Goal: Task Accomplishment & Management: Use online tool/utility

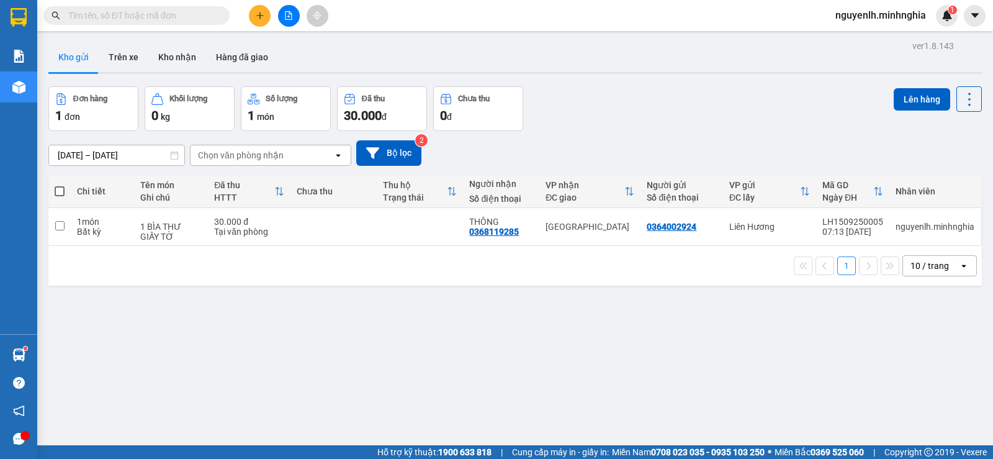
click at [285, 15] on icon "file-add" at bounding box center [288, 15] width 9 height 9
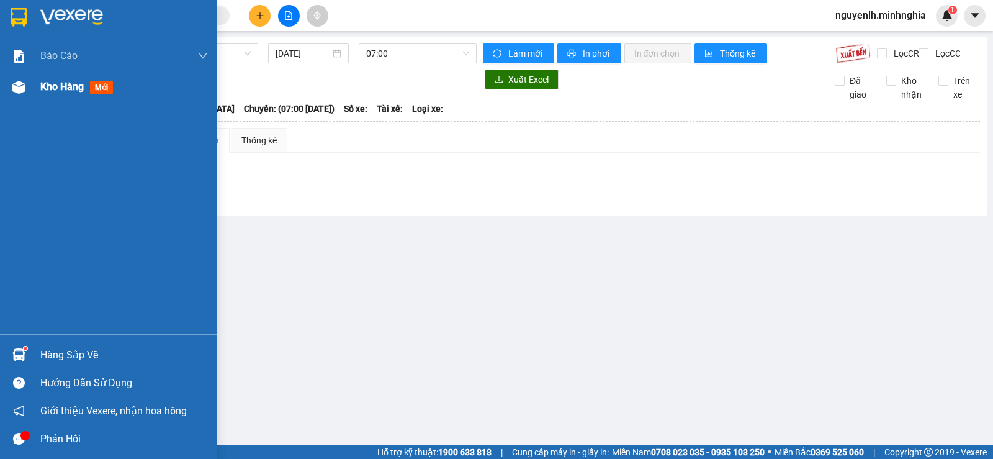
click at [26, 89] on div at bounding box center [19, 87] width 22 height 22
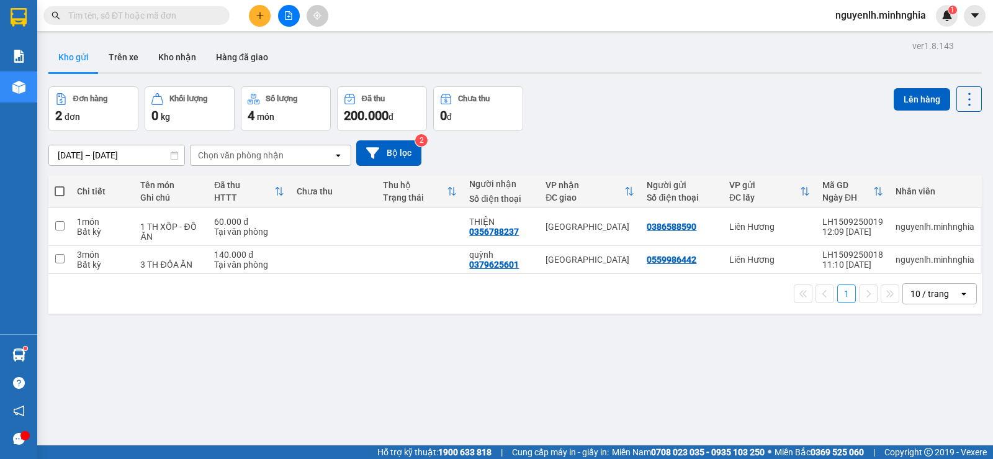
click at [299, 18] on button at bounding box center [289, 16] width 22 height 22
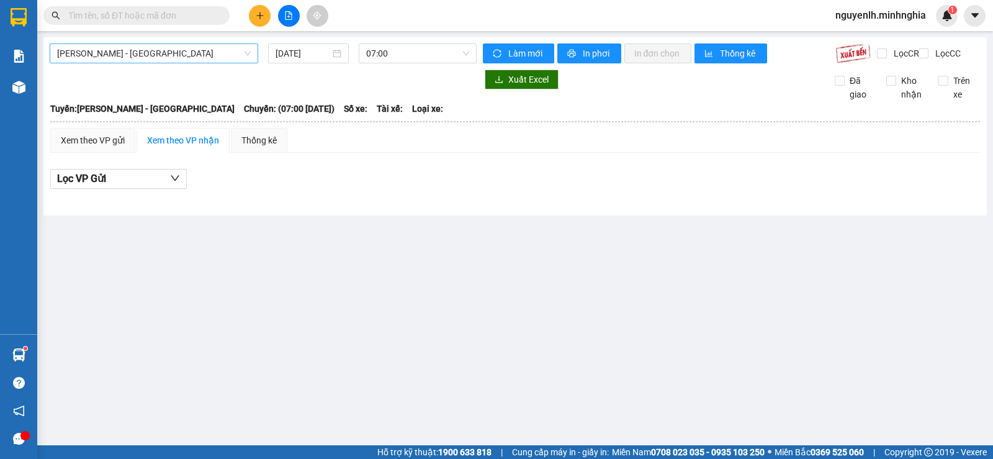
click at [148, 55] on span "[PERSON_NAME] - [GEOGRAPHIC_DATA]" at bounding box center [154, 53] width 194 height 19
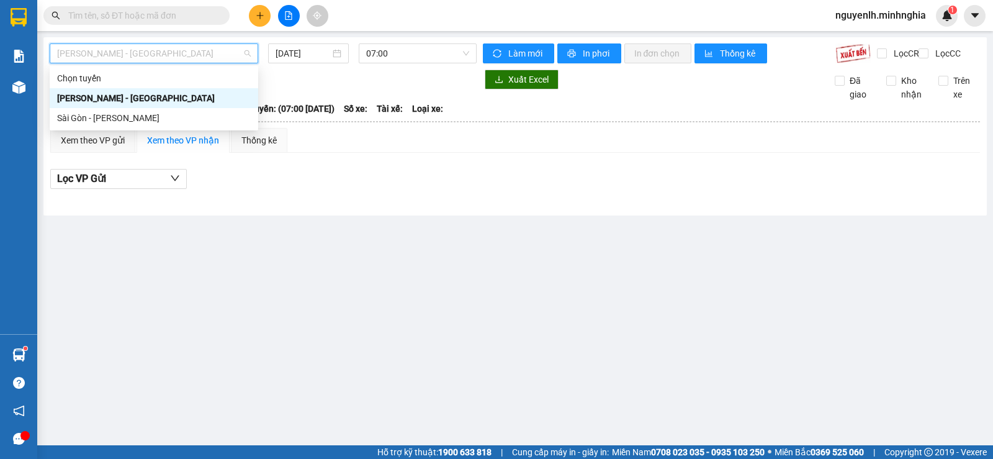
click at [135, 94] on div "[PERSON_NAME] - [GEOGRAPHIC_DATA]" at bounding box center [154, 98] width 194 height 14
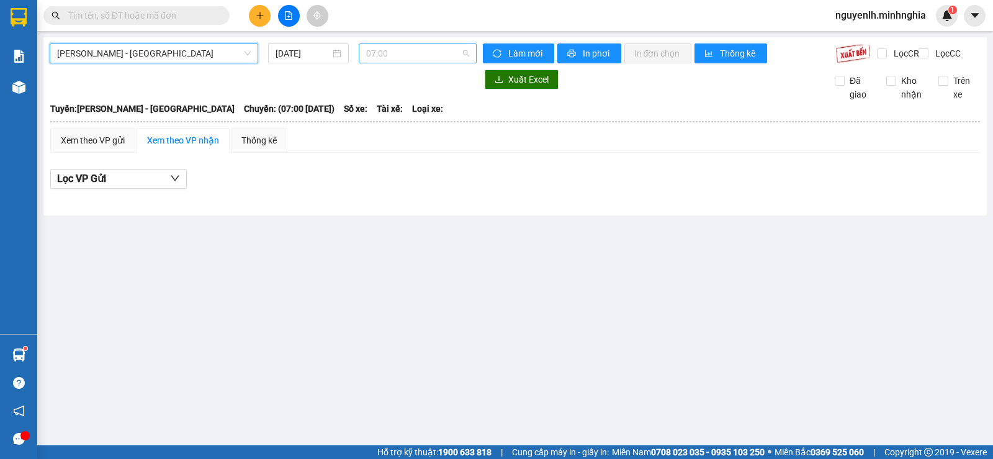
click at [415, 45] on span "07:00" at bounding box center [417, 53] width 102 height 19
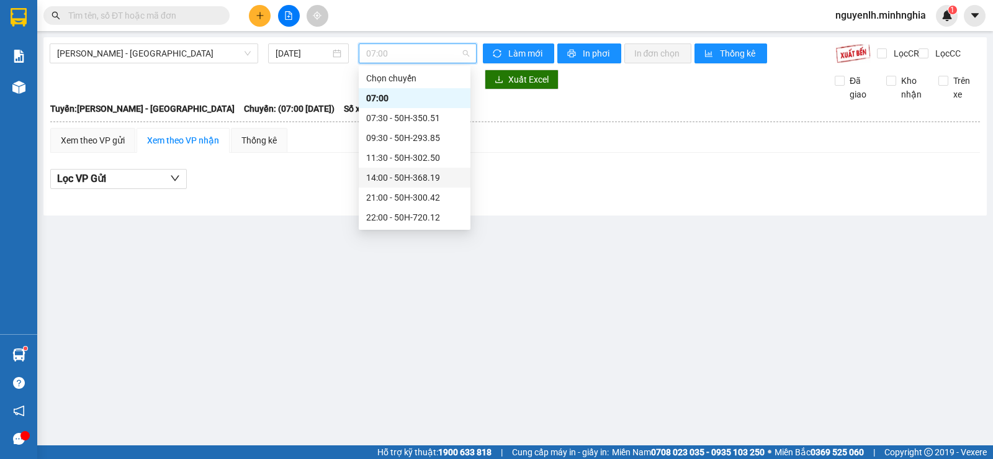
scroll to position [99, 0]
click at [440, 221] on div "23:30 - 50H-350.51" at bounding box center [414, 217] width 97 height 14
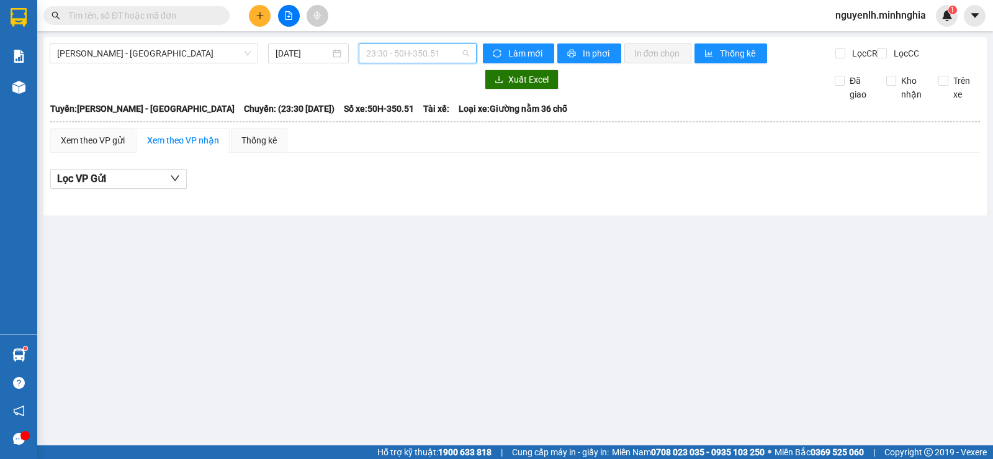
click at [431, 55] on span "23:30 - 50H-350.51" at bounding box center [417, 53] width 102 height 19
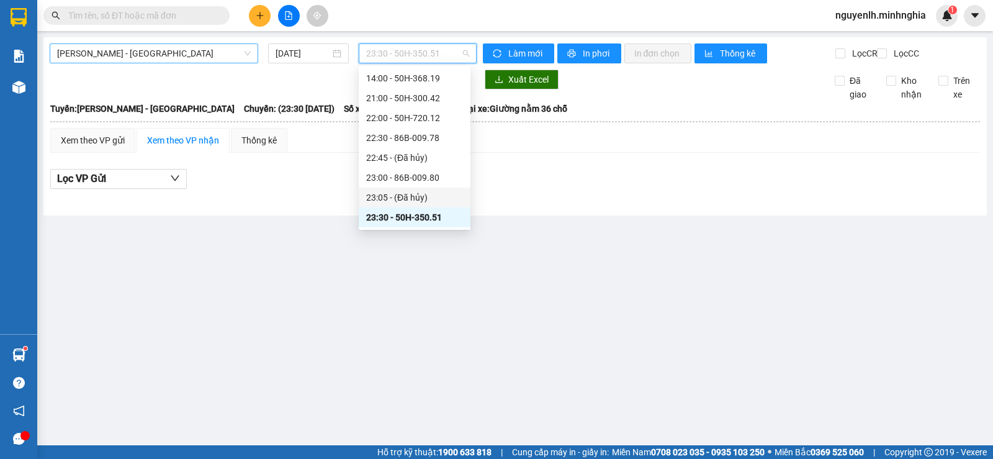
click at [91, 60] on span "[PERSON_NAME] - [GEOGRAPHIC_DATA]" at bounding box center [154, 53] width 194 height 19
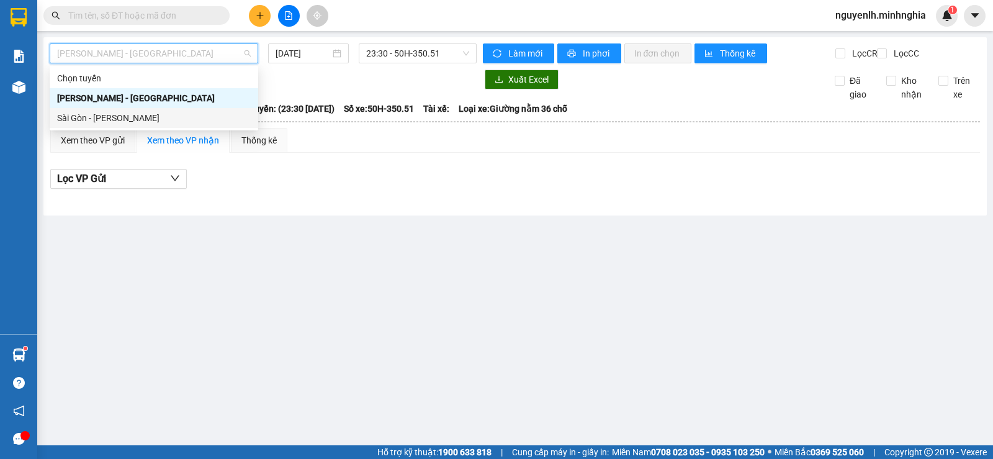
drag, startPoint x: 109, startPoint y: 114, endPoint x: 191, endPoint y: 107, distance: 82.2
click at [112, 114] on div "Sài Gòn - [PERSON_NAME]" at bounding box center [154, 118] width 194 height 14
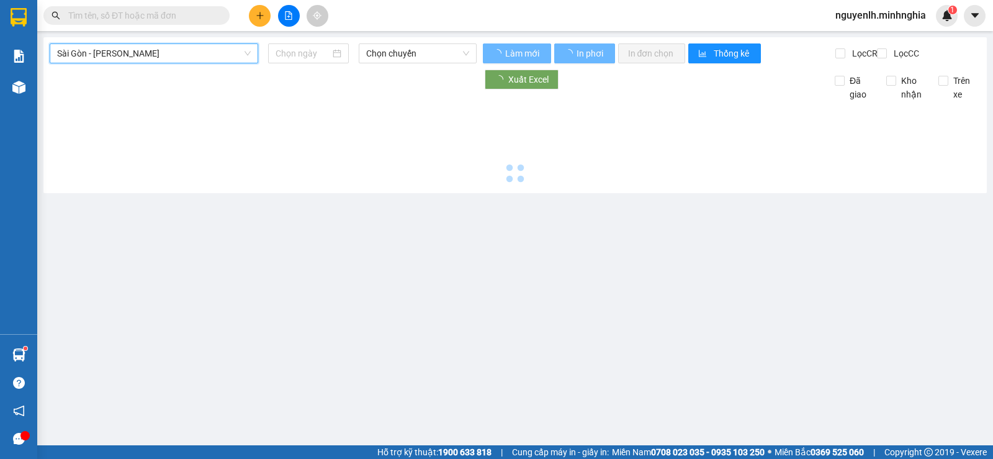
type input "[DATE]"
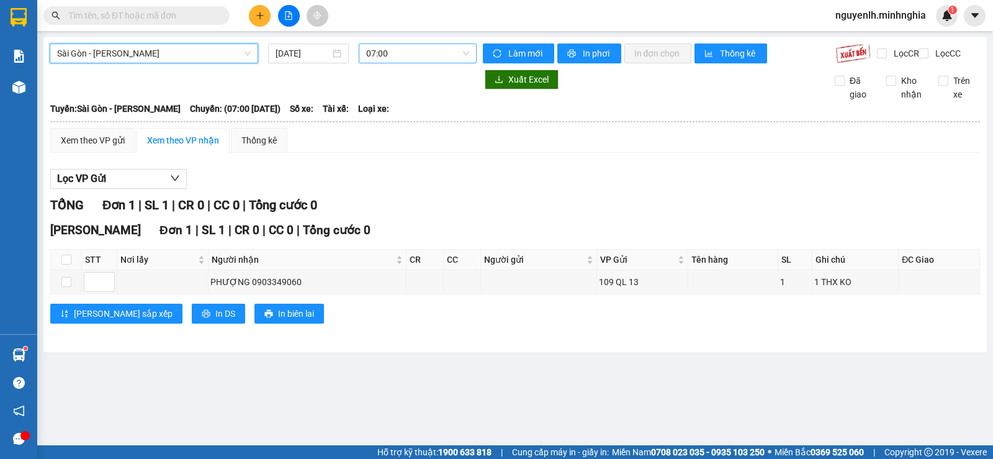
click at [403, 54] on span "07:00" at bounding box center [417, 53] width 102 height 19
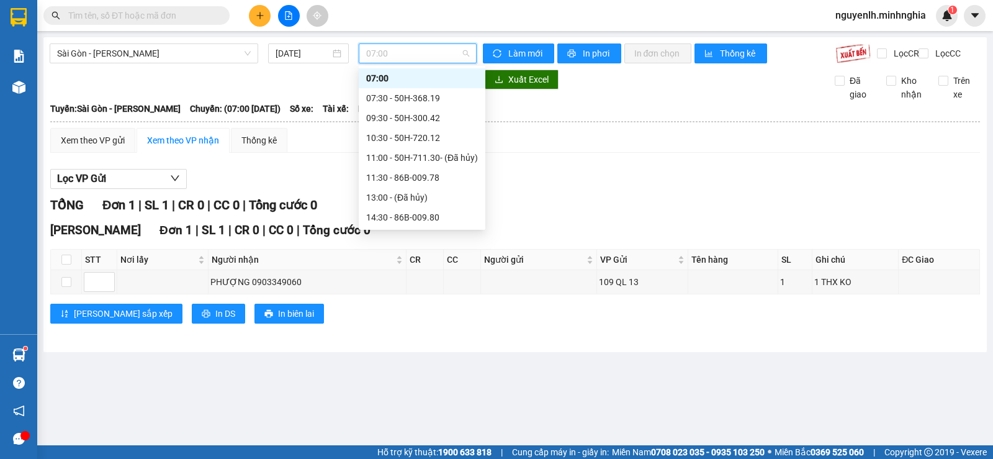
scroll to position [139, 0]
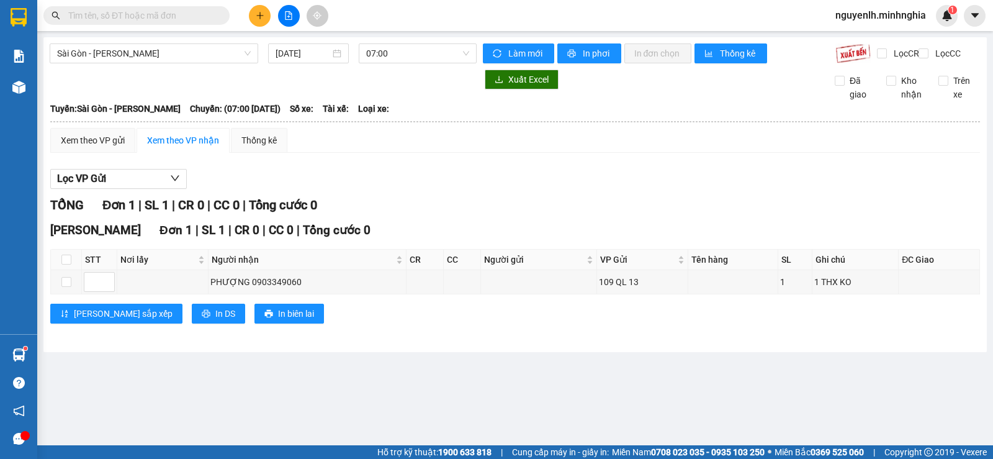
click at [554, 189] on div "Lọc VP Gửi" at bounding box center [515, 179] width 930 height 20
